Goal: Task Accomplishment & Management: Use online tool/utility

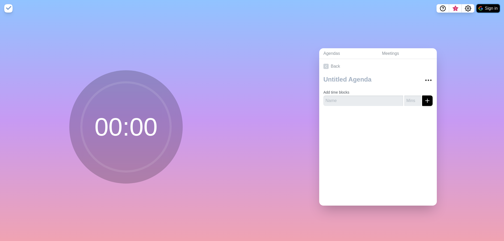
click at [487, 6] on button "Sign in" at bounding box center [487, 8] width 23 height 8
click at [328, 103] on input "text" at bounding box center [363, 100] width 80 height 10
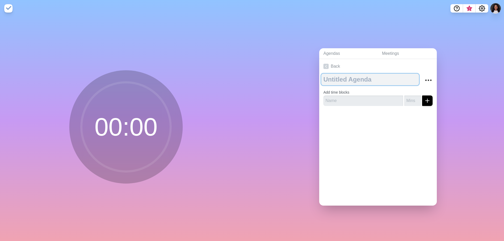
click at [341, 75] on textarea at bounding box center [370, 80] width 98 height 12
click at [340, 75] on textarea at bounding box center [370, 80] width 98 height 12
type textarea "[DATE]"
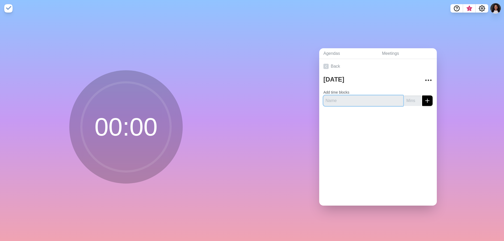
click at [376, 101] on input "text" at bounding box center [363, 100] width 80 height 10
click at [374, 100] on input "text" at bounding box center [363, 100] width 80 height 10
type input "Review Emails"
type input "20"
click at [422, 95] on button "submit" at bounding box center [427, 100] width 10 height 10
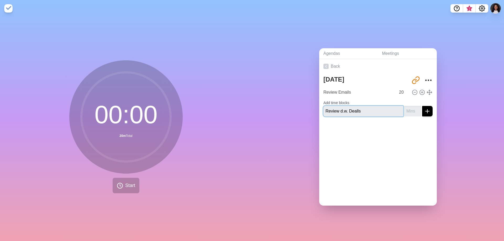
type input "Review d.w. Dealls"
type input "90"
click at [422, 106] on button "submit" at bounding box center [427, 111] width 10 height 10
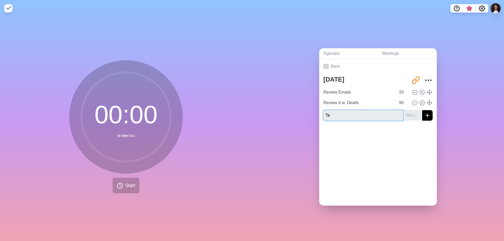
type input "T"
type input "Summit Group Agenda"
type input "20"
click at [422, 110] on button "submit" at bounding box center [427, 115] width 10 height 10
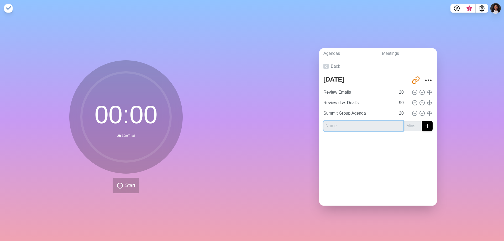
type input "N"
type input "Prompt for CRM FUB to ReThink"
type input "60"
click at [422, 121] on button "submit" at bounding box center [427, 126] width 10 height 10
